Goal: Information Seeking & Learning: Find specific fact

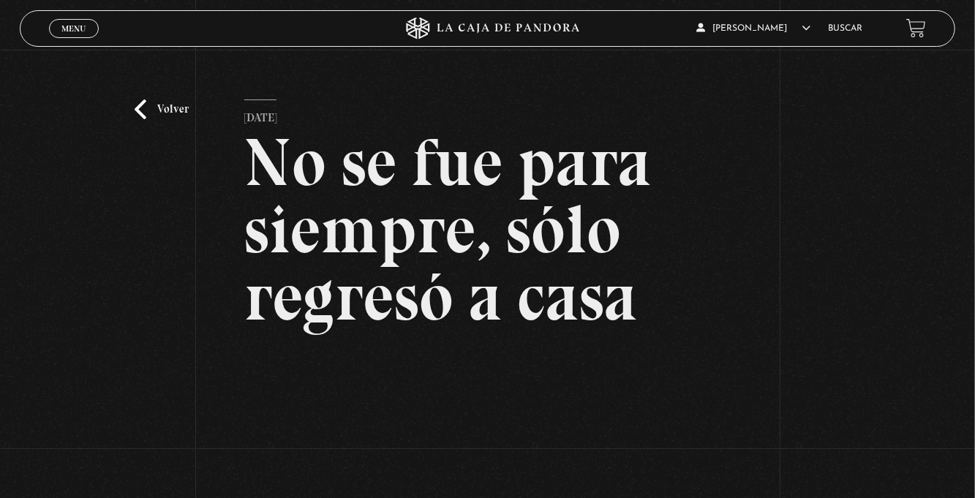
click at [151, 119] on link "Volver" at bounding box center [162, 109] width 54 height 20
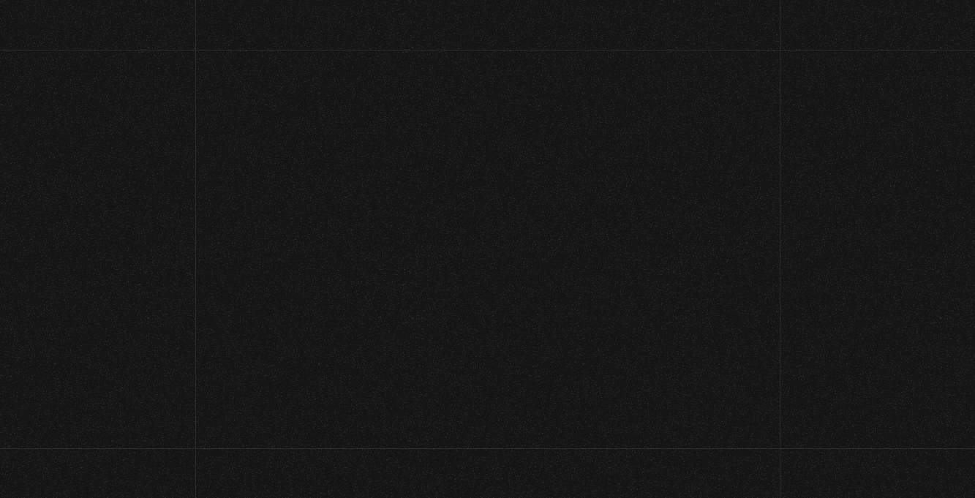
scroll to position [174, 0]
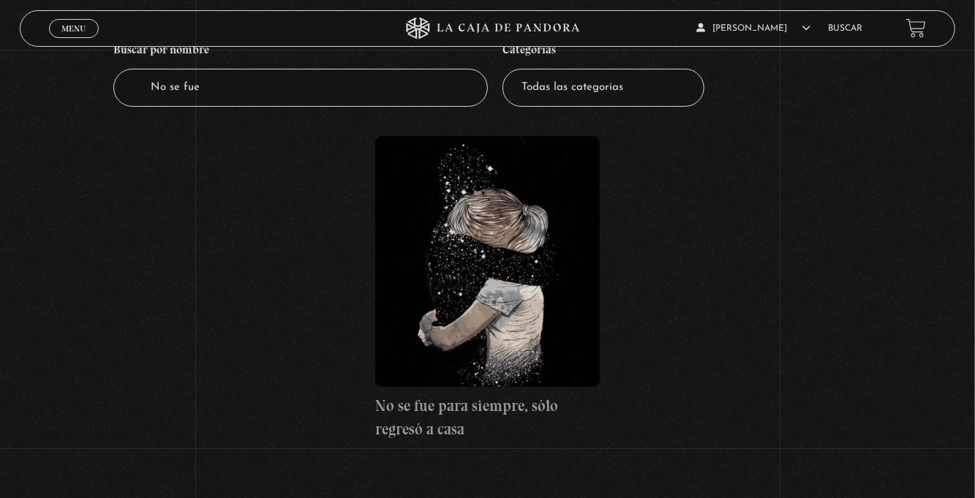
click at [841, 31] on link "Buscar" at bounding box center [845, 28] width 34 height 9
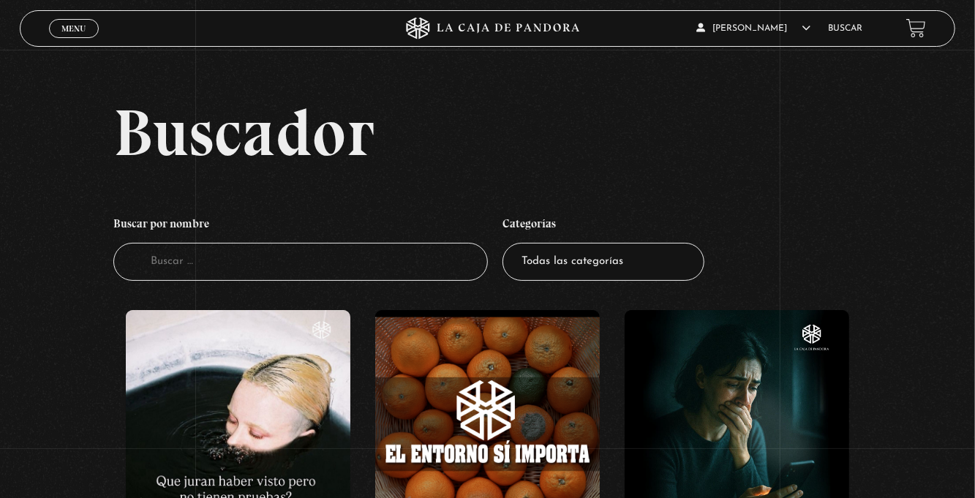
click at [151, 274] on input "Buscador" at bounding box center [300, 262] width 374 height 39
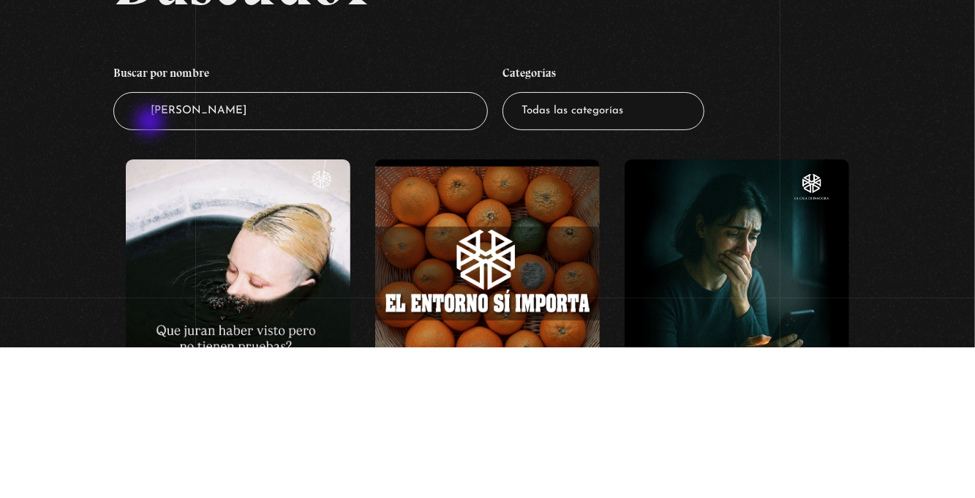
type input "Jonas"
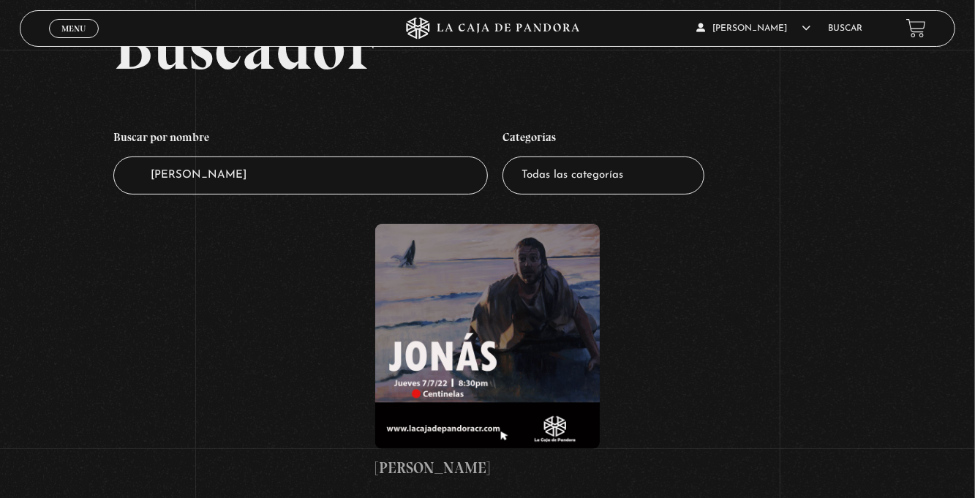
scroll to position [88, 0]
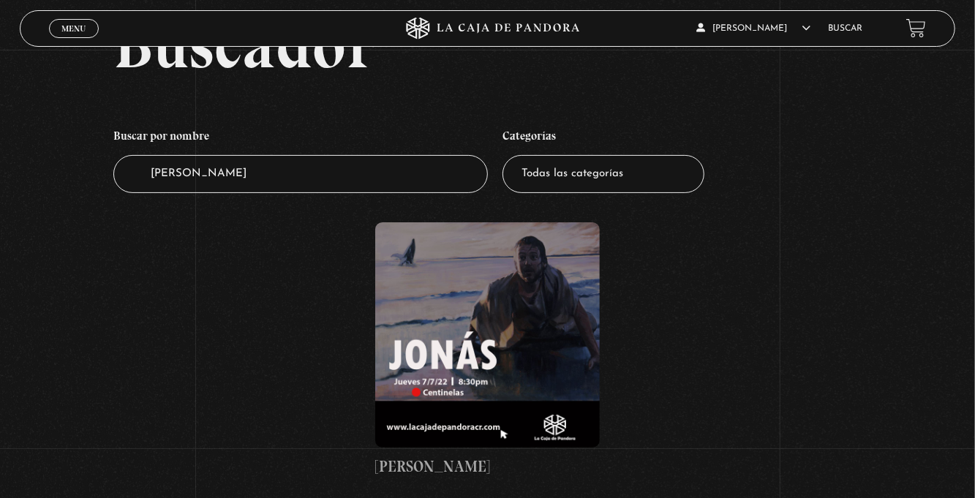
click at [481, 357] on figure at bounding box center [487, 334] width 225 height 225
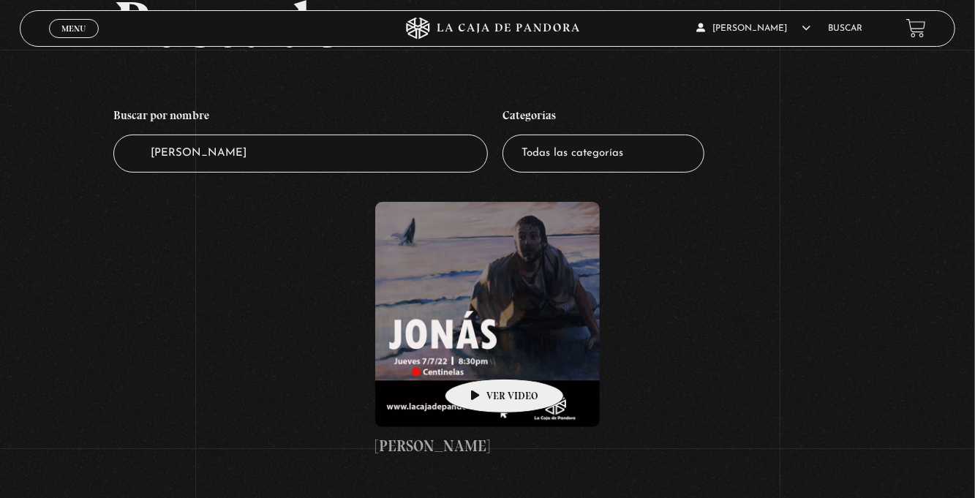
scroll to position [135, 0]
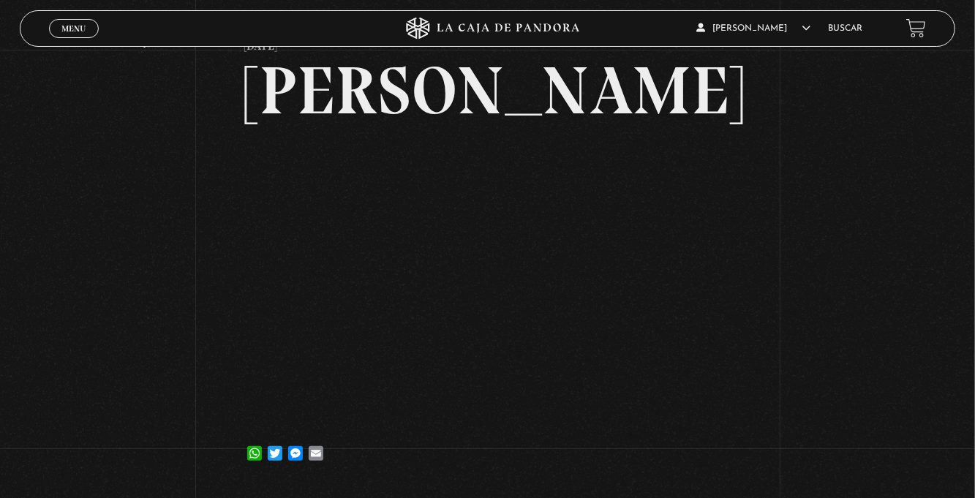
scroll to position [71, 0]
